Goal: Task Accomplishment & Management: Use online tool/utility

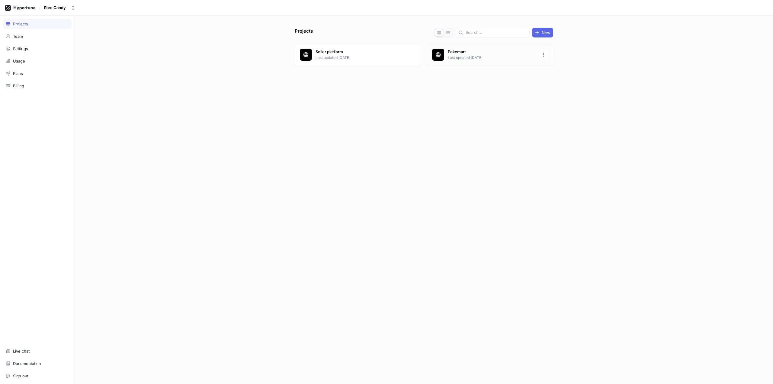
click at [451, 54] on p "Pokemart" at bounding box center [492, 52] width 88 height 6
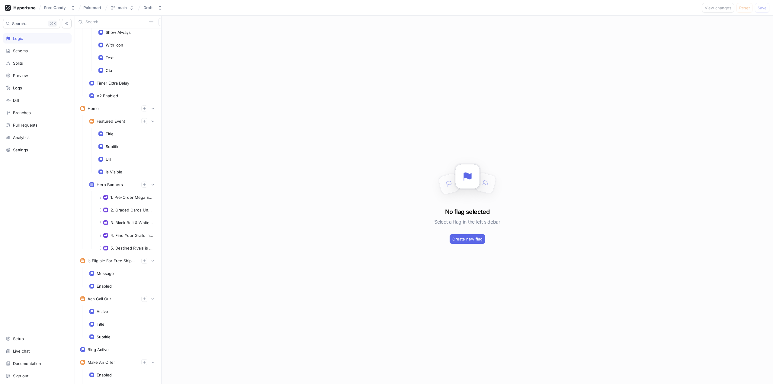
scroll to position [936, 0]
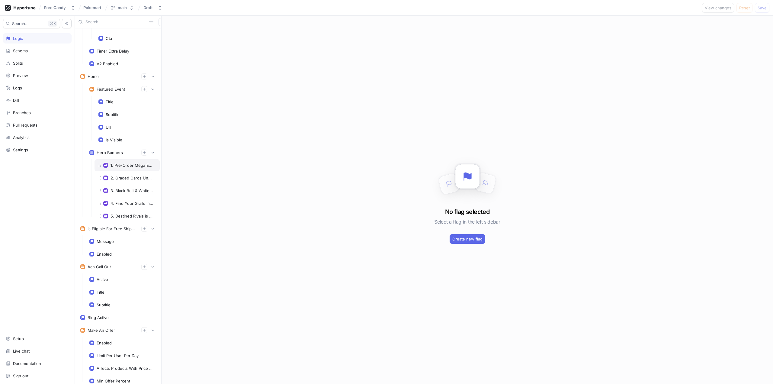
click at [120, 169] on div "1. Pre-Order Mega Evolution" at bounding box center [127, 165] width 65 height 12
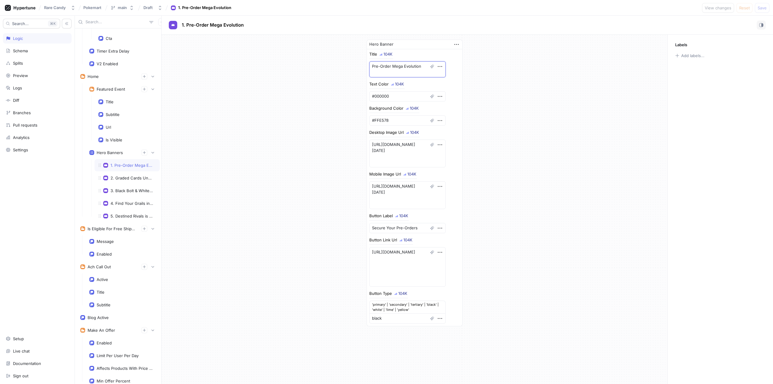
drag, startPoint x: 401, startPoint y: 72, endPoint x: 390, endPoint y: 71, distance: 10.6
click at [390, 71] on textarea "Pre-Order Mega Evolution" at bounding box center [407, 69] width 76 height 16
drag, startPoint x: 389, startPoint y: 65, endPoint x: 347, endPoint y: 68, distance: 42.1
click at [347, 68] on div "Hero Banner Title 104K Pre-Order Mega Evolution Text Color 104K #000000 Backgro…" at bounding box center [415, 183] width 506 height 296
type textarea "x"
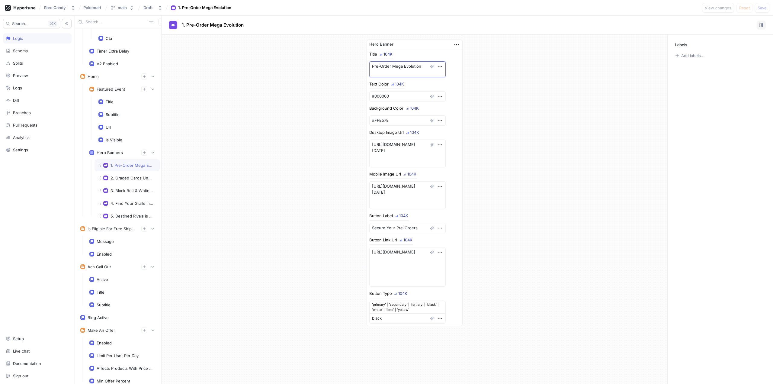
type textarea "Mega Evolution"
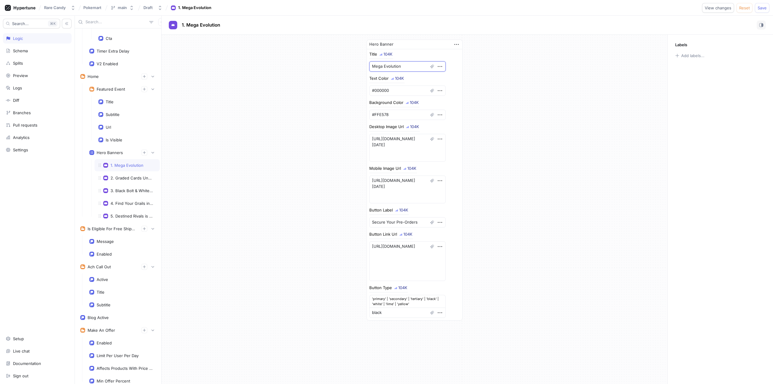
click at [401, 66] on textarea "Mega Evolution" at bounding box center [407, 66] width 76 height 10
type textarea "x"
type textarea "Mega Evolution"
type textarea "x"
type textarea "Mega Evolution D"
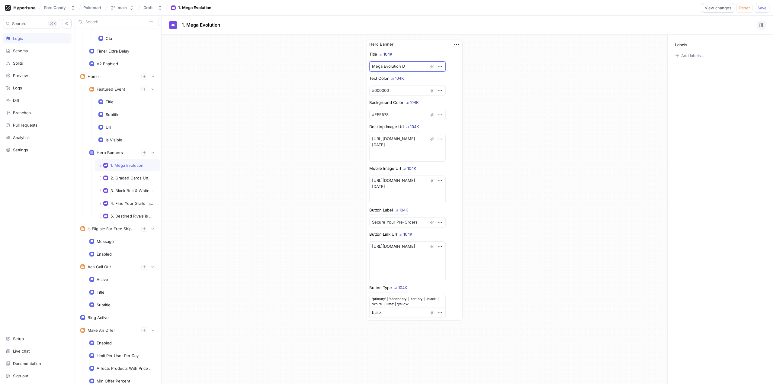
type textarea "x"
type textarea "Mega Evolution Dr"
type textarea "x"
type textarea "Mega Evolution Dro"
type textarea "x"
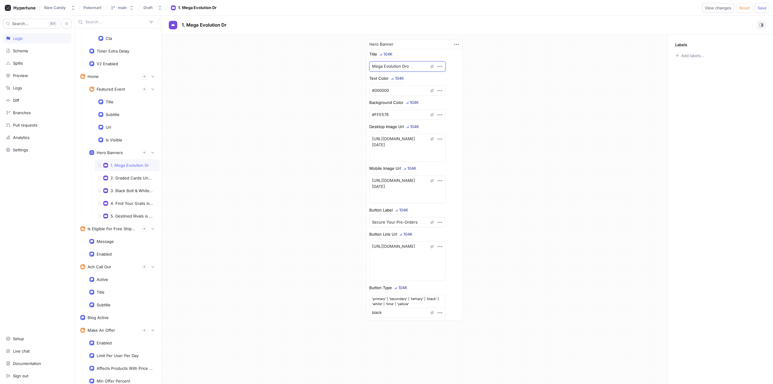
type textarea "Mega Evolution Drop"
type textarea "x"
type textarea "Mega Evolution Drops"
type textarea "x"
type textarea "Mega Evolution Drops"
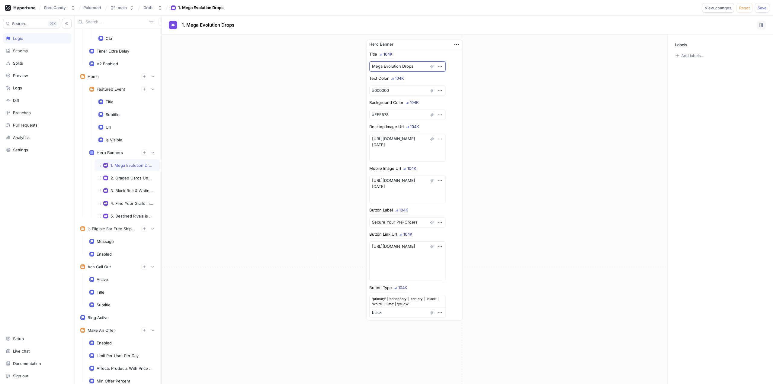
type textarea "x"
type textarea "Mega Evolution Drops T"
type textarea "x"
type textarea "Mega Evolution Drops Th"
type textarea "x"
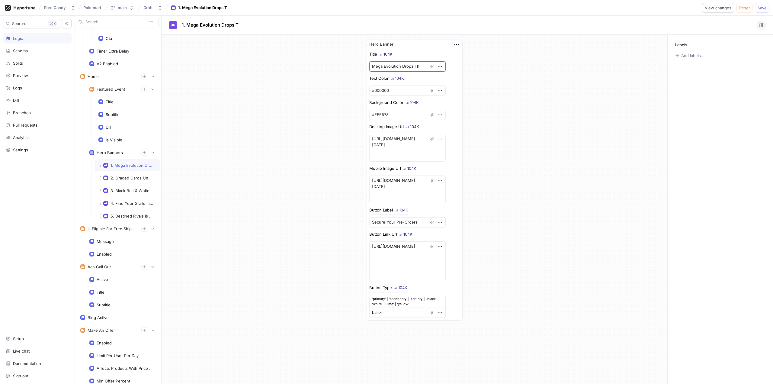
type textarea "Mega Evolution Drops Thi"
type textarea "x"
type textarea "Mega Evolution Drops This"
type textarea "x"
type textarea "Mega Evolution Drops This"
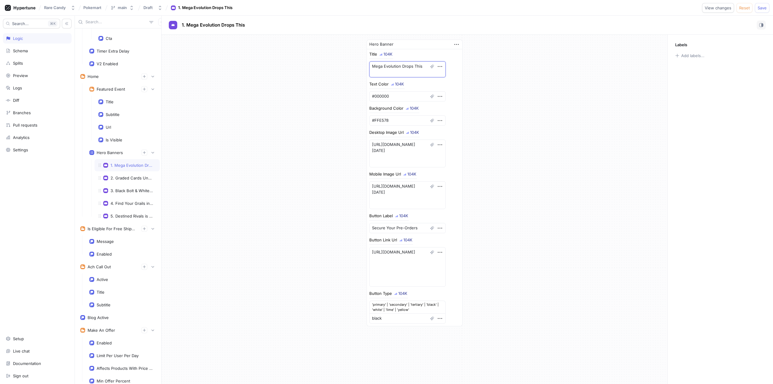
type textarea "x"
type textarea "Mega Evolution Drops This W"
type textarea "x"
type textarea "Mega Evolution Drops This We"
type textarea "x"
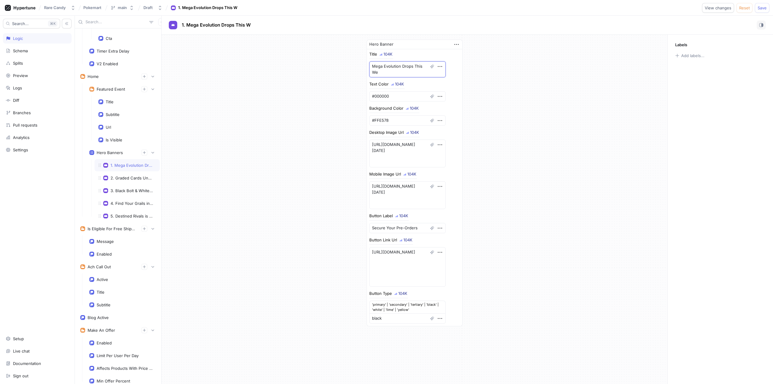
type textarea "Mega Evolution Drops This Wee"
type textarea "x"
type textarea "Mega Evolution Drops This Week"
type textarea "x"
type textarea "Mega Evolution Drops This Week!"
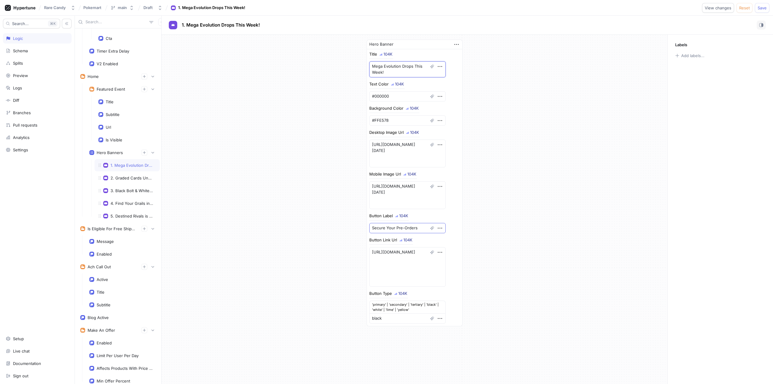
type textarea "x"
type textarea "Mega Evolution Drops This Week!"
click at [393, 227] on textarea "Secure Your Pre-Orders" at bounding box center [407, 228] width 76 height 10
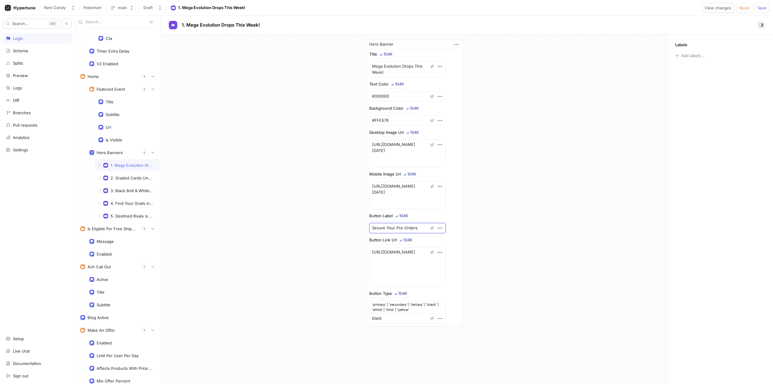
type textarea "x"
type textarea "S"
type textarea "x"
type textarea "Sh"
type textarea "x"
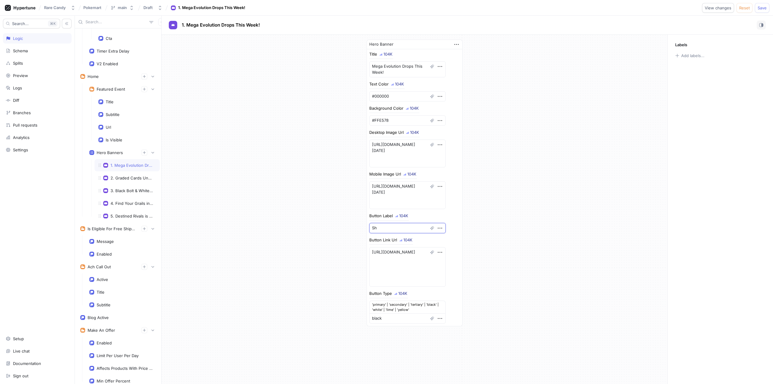
type textarea "Sho"
type textarea "x"
type textarea "Shop"
type textarea "x"
type textarea "Shop"
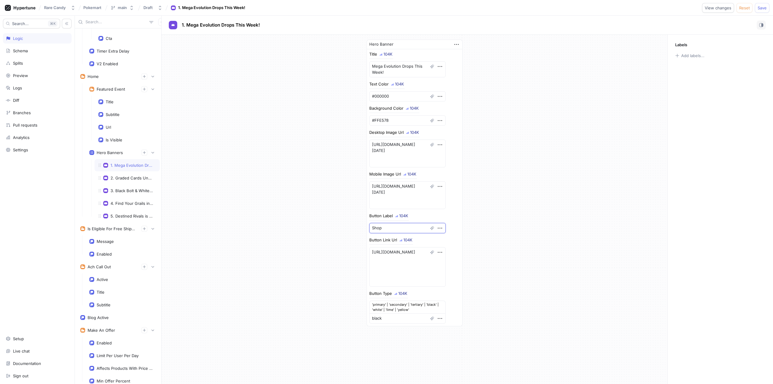
type textarea "x"
type textarea "Shop M"
type textarea "x"
type textarea "Shop Me"
type textarea "x"
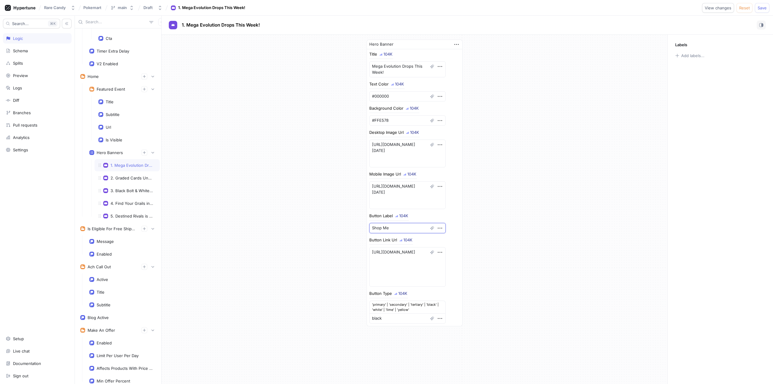
type textarea "Shop [PERSON_NAME]"
type textarea "x"
type textarea "Shop Mega"
type textarea "x"
type textarea "Shop Mega"
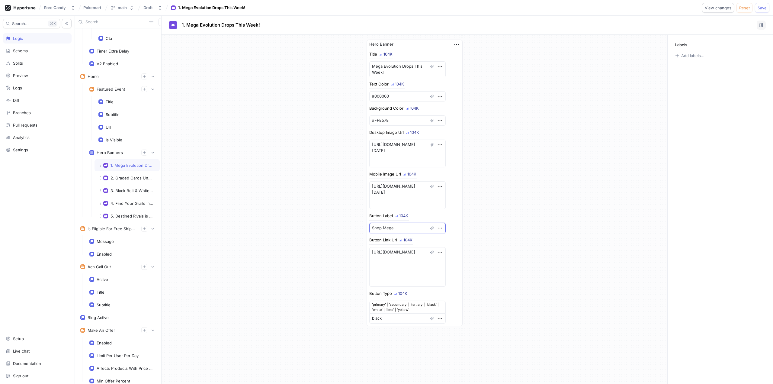
type textarea "x"
type textarea "Shop Mega E"
type textarea "x"
type textarea "Shop Mega Ev"
type textarea "x"
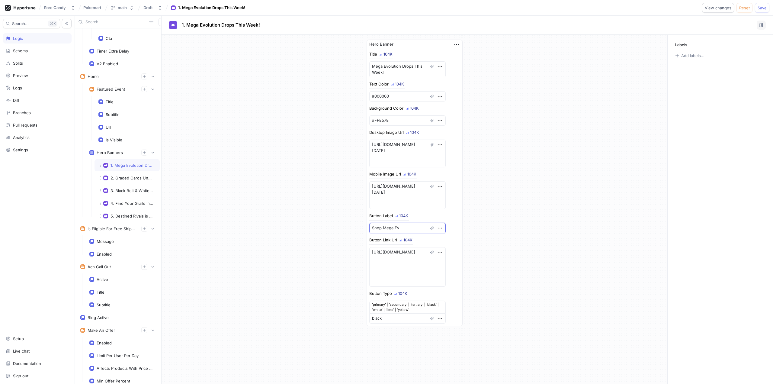
type textarea "Shop Mega Evo"
type textarea "x"
type textarea "Shop Mega Evol"
type textarea "x"
type textarea "Shop Mega Evolu"
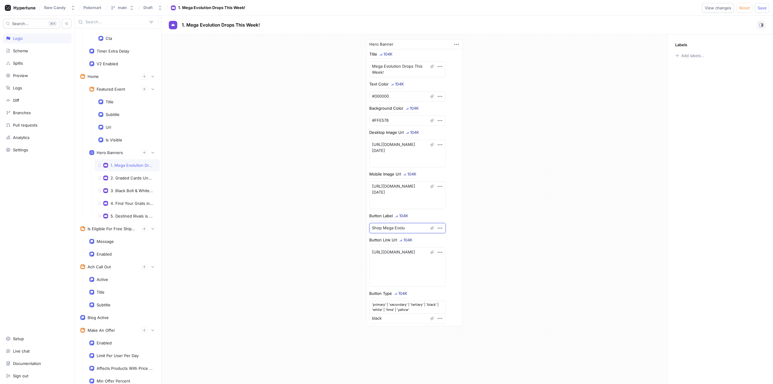
type textarea "x"
type textarea "Shop Mega Evolut"
type textarea "x"
type textarea "Shop Mega Evoluti"
type textarea "x"
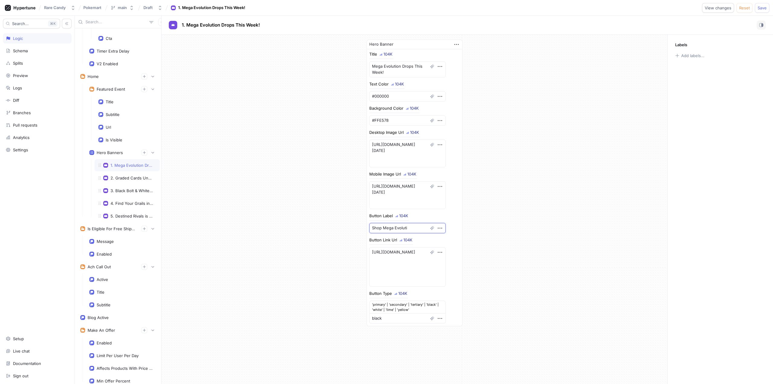
type textarea "Shop Mega Evolutio"
type textarea "x"
type textarea "Shop Mega Evolution"
click at [529, 187] on div "Hero Banner Title 104K Mega Evolution Drops This Week! Text Color 104K #000000 …" at bounding box center [415, 183] width 506 height 296
click at [759, 8] on span "Save" at bounding box center [762, 8] width 9 height 4
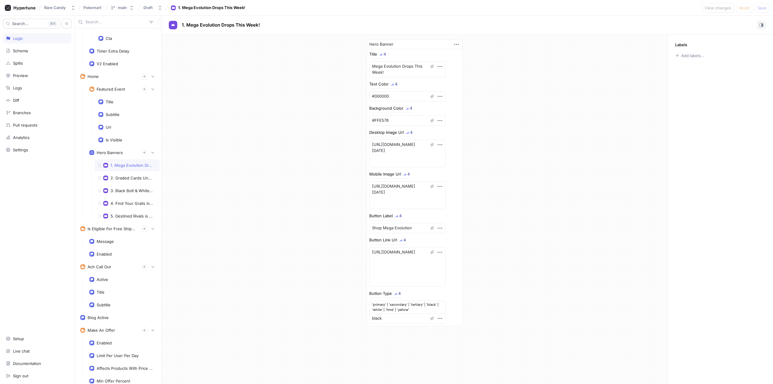
type textarea "x"
